Goal: Obtain resource: Download file/media

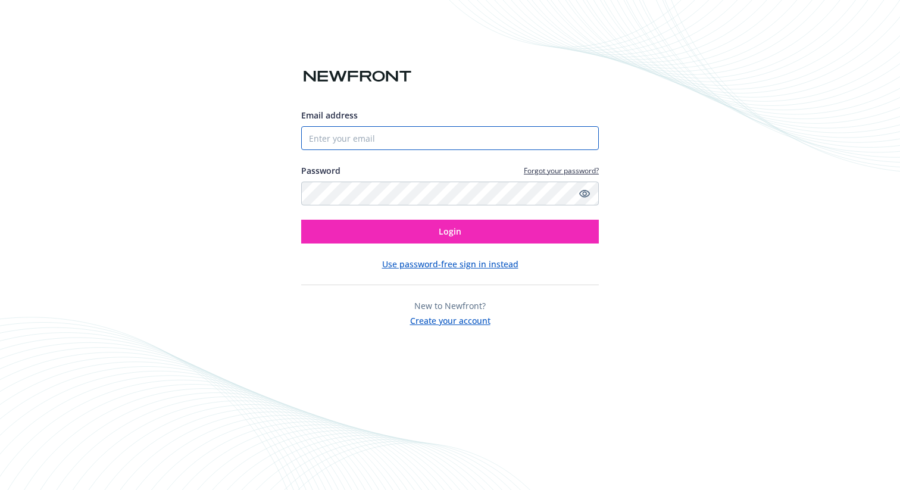
click at [384, 140] on input "Email address" at bounding box center [450, 138] width 298 height 24
type input "[EMAIL_ADDRESS][PERSON_NAME][DOMAIN_NAME]"
click at [434, 244] on div "Email address veni.muniraju@lightspeedhq.com Password Forgot your password? Log…" at bounding box center [450, 218] width 298 height 218
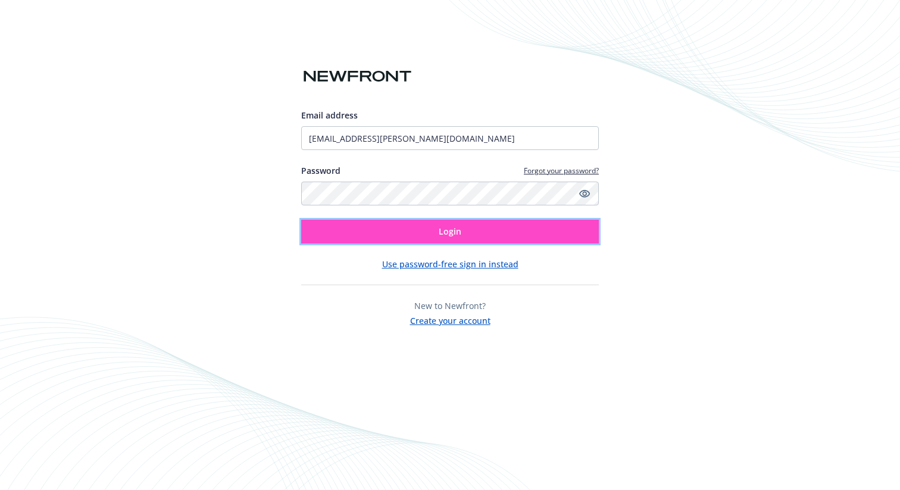
click at [433, 236] on button "Login" at bounding box center [450, 232] width 298 height 24
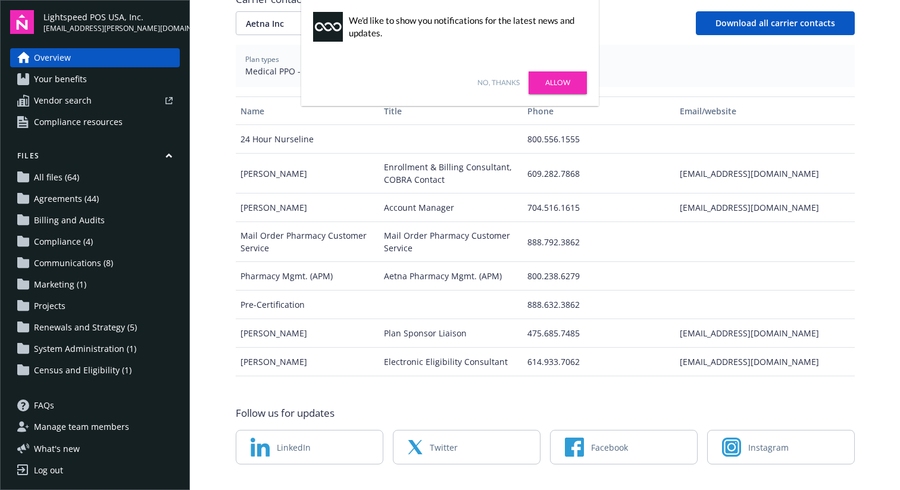
scroll to position [494, 0]
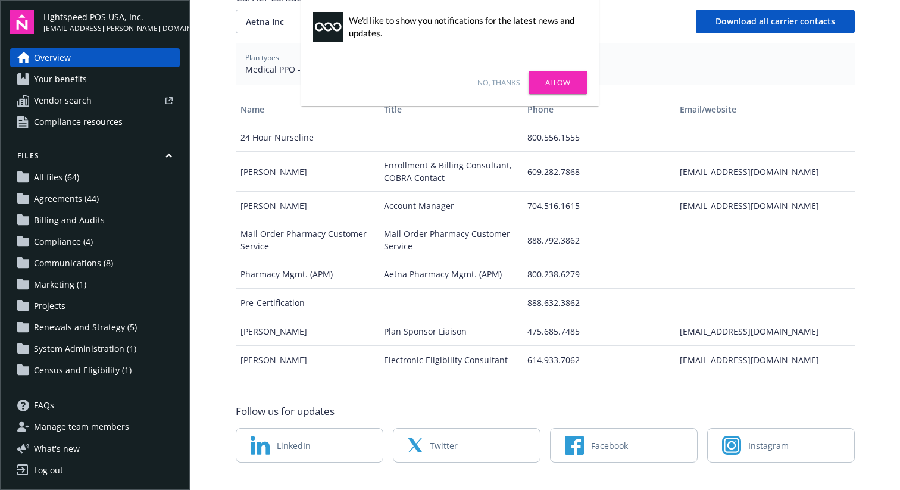
click at [208, 190] on main "Welcome to Navigator , veni Project plan Newfront news View all news COBRA High…" at bounding box center [545, 245] width 710 height 490
click at [97, 174] on link "All files (64)" at bounding box center [95, 177] width 170 height 19
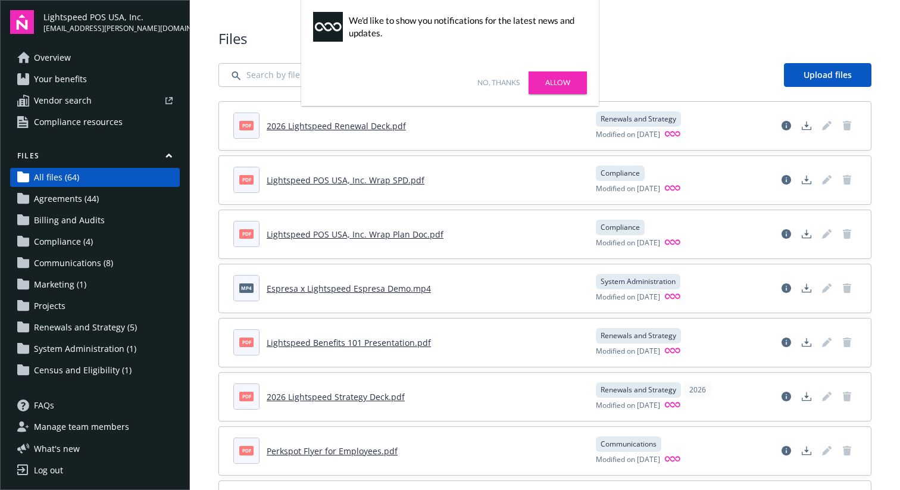
click at [323, 122] on link "2026 Lightspeed Renewal Deck.pdf" at bounding box center [336, 125] width 139 height 11
